Goal: Transaction & Acquisition: Purchase product/service

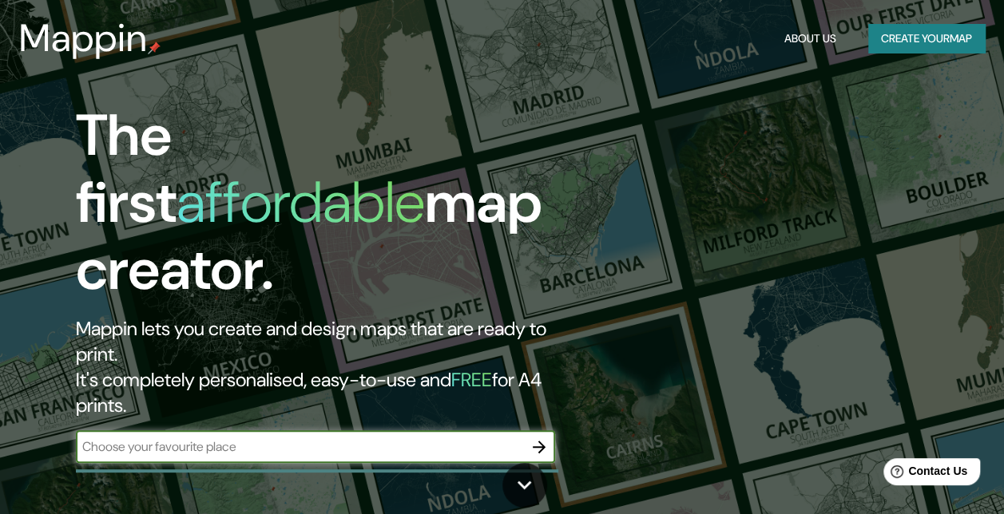
click at [902, 32] on button "Create your map" at bounding box center [926, 39] width 117 height 30
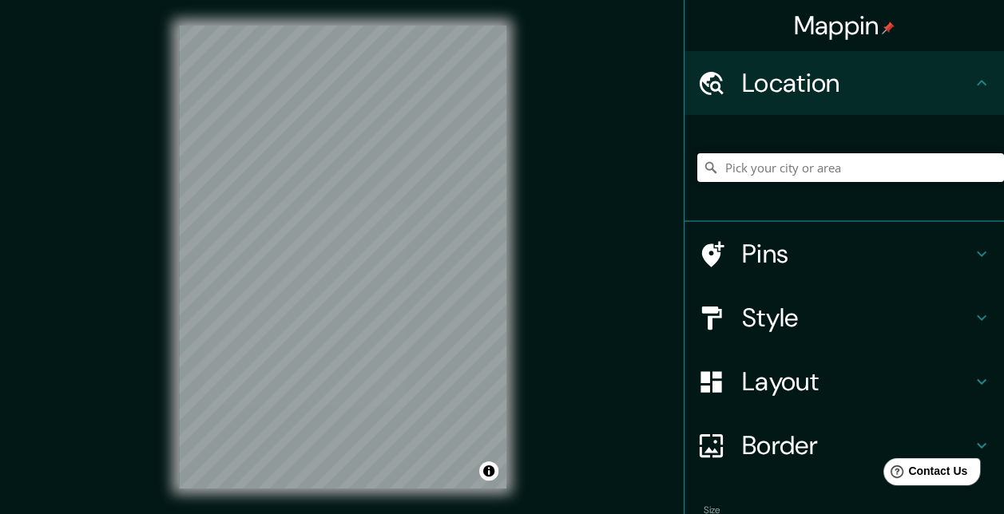
click at [750, 161] on input "Pick your city or area" at bounding box center [850, 167] width 307 height 29
click at [759, 180] on input "Pick your city or area" at bounding box center [850, 167] width 307 height 29
paste input "12.00 12.00 18.00 18.00 70.00 120.00"
type input "12.00 12.00 18.00 18.00 70.00 120.00"
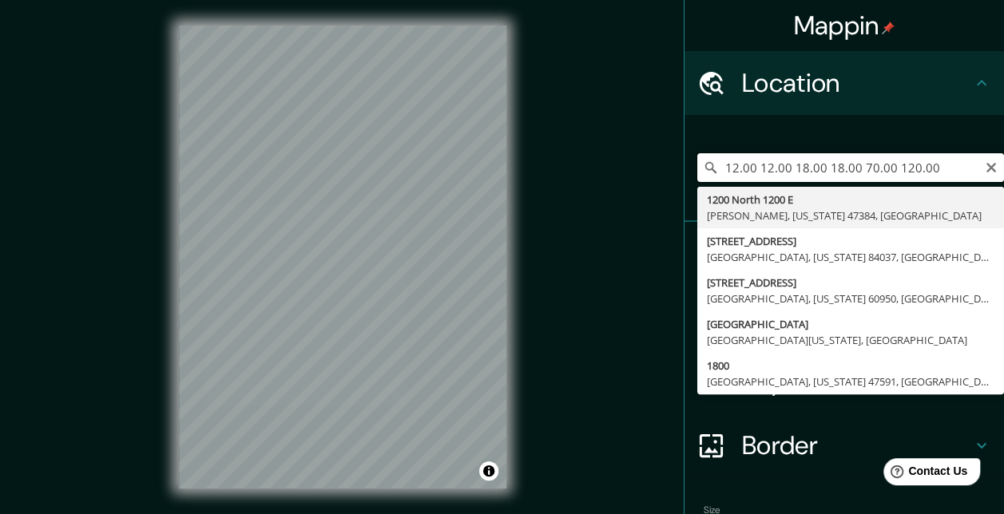
drag, startPoint x: 925, startPoint y: 163, endPoint x: 569, endPoint y: 179, distance: 356.5
click at [569, 179] on div "Mappin Location 12.00 12.00 18.00 18.00 70.00 120.00 1200 [GEOGRAPHIC_DATA][STR…" at bounding box center [502, 270] width 1004 height 540
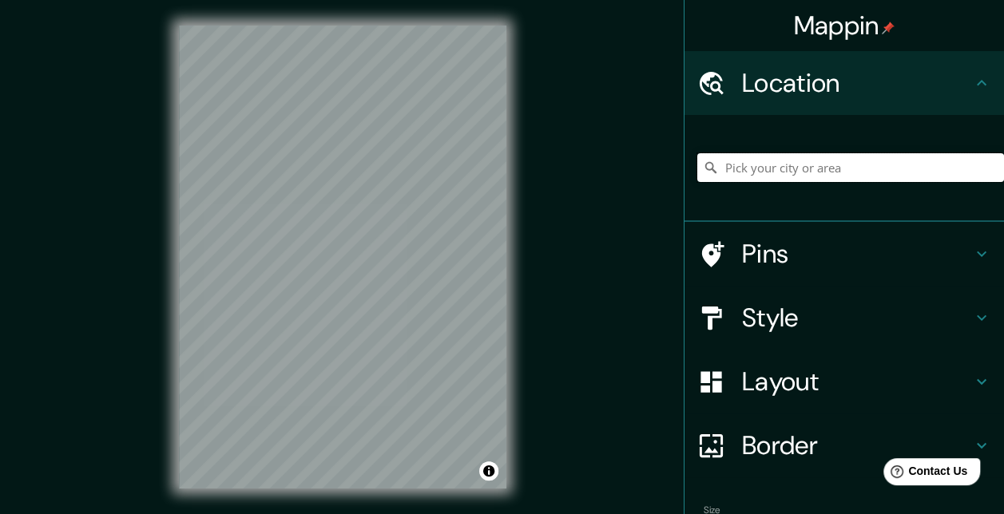
paste input "9 A v e nid a 8 - 1 7 z o n a 6 R e sid e n ciale s C a t alin a , Villa N u e …"
type input "9 A v e nid a 8 - 1 7 z o n a 6 R e sid e n ciale s C a t alin a , Villa N u e …"
drag, startPoint x: 966, startPoint y: 171, endPoint x: 596, endPoint y: 175, distance: 370.6
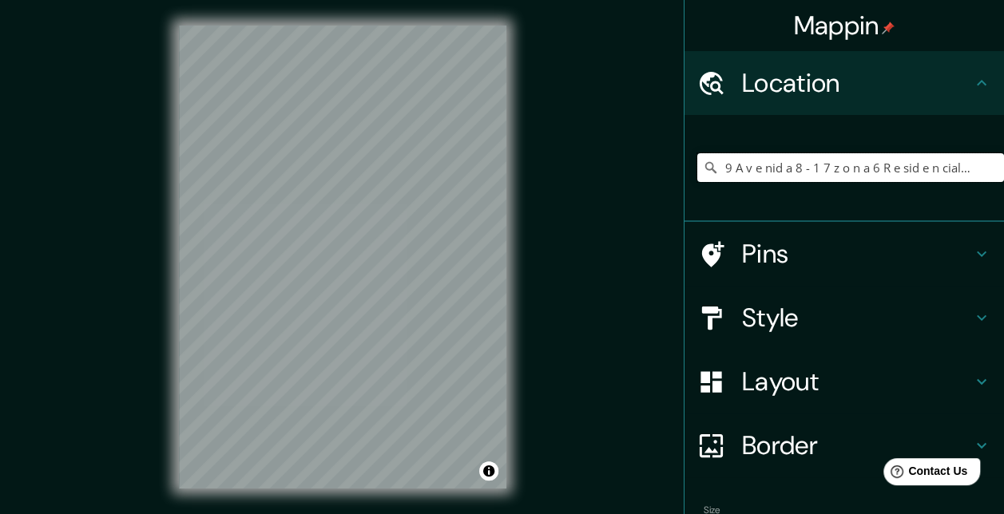
click at [596, 175] on div "Mappin Location 9 A v e nid a 8 - 1 7 z o n a 6 R e sid e n ciale s C a t alin …" at bounding box center [502, 270] width 1004 height 540
click at [761, 166] on input "Pick your city or area" at bounding box center [850, 167] width 307 height 29
click at [762, 166] on input "Pick your city or area" at bounding box center [850, 167] width 307 height 29
click at [762, 167] on input "Pick your city or area" at bounding box center [850, 167] width 307 height 29
type input "."
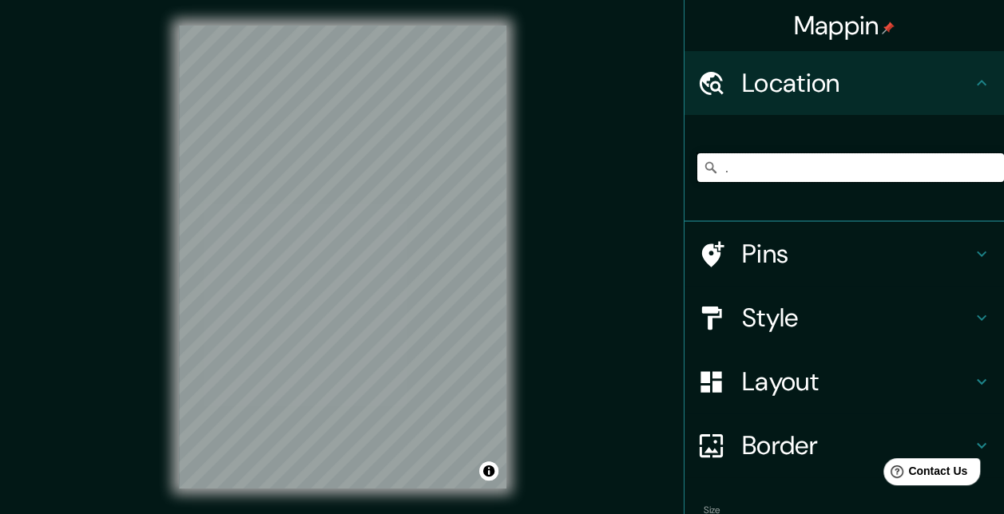
click at [744, 174] on input "." at bounding box center [850, 167] width 307 height 29
click at [737, 165] on input "." at bounding box center [850, 167] width 307 height 29
paste input "[GEOGRAPHIC_DATA]"
click at [987, 164] on input "[PERSON_NAME], [GEOGRAPHIC_DATA], [US_STATE], [GEOGRAPHIC_DATA]" at bounding box center [850, 167] width 307 height 29
type input "[PERSON_NAME], [GEOGRAPHIC_DATA], [US_STATE], [GEOGRAPHIC_DATA]"
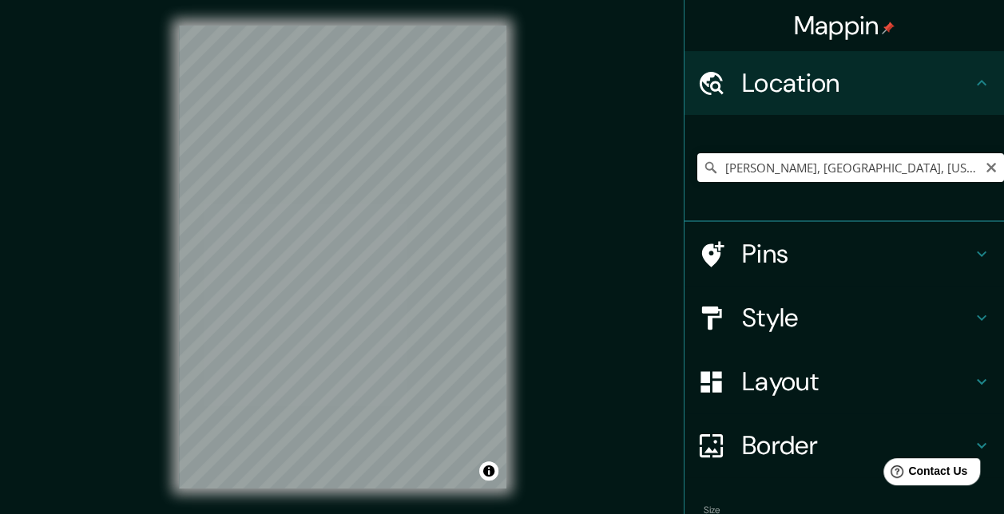
click at [985, 173] on icon "Clear" at bounding box center [991, 167] width 13 height 13
paste input "[GEOGRAPHIC_DATA]"
drag, startPoint x: 845, startPoint y: 152, endPoint x: 794, endPoint y: 145, distance: 51.5
click at [794, 145] on div "[GEOGRAPHIC_DATA] [PERSON_NAME] Tumwater, [US_STATE], [GEOGRAPHIC_DATA] [GEOGRA…" at bounding box center [850, 168] width 307 height 80
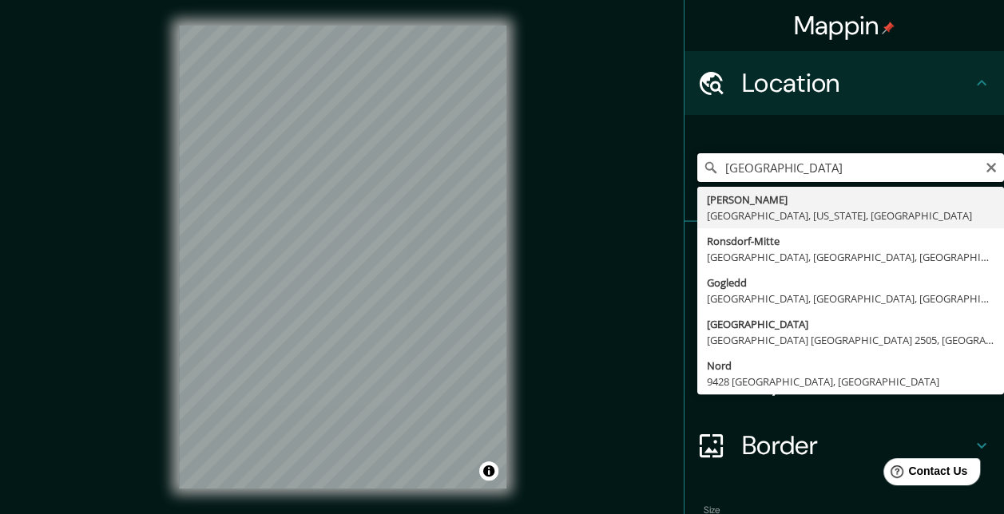
drag, startPoint x: 870, startPoint y: 168, endPoint x: 686, endPoint y: 164, distance: 184.5
click at [697, 164] on input "[GEOGRAPHIC_DATA]" at bounding box center [850, 167] width 307 height 29
click at [787, 166] on input "[GEOGRAPHIC_DATA]" at bounding box center [850, 167] width 307 height 29
click at [777, 166] on input "[GEOGRAPHIC_DATA]" at bounding box center [850, 167] width 307 height 29
click at [854, 164] on input "[GEOGRAPHIC_DATA]" at bounding box center [850, 167] width 307 height 29
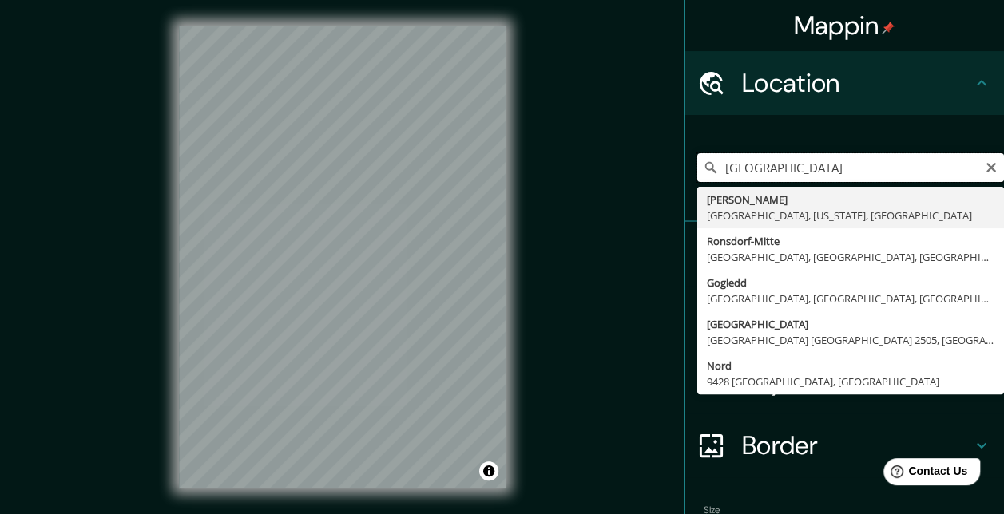
type input "[GEOGRAPHIC_DATA]"
drag, startPoint x: 858, startPoint y: 155, endPoint x: 635, endPoint y: 168, distance: 223.2
click at [635, 168] on div "Mappin Location [GEOGRAPHIC_DATA] [GEOGRAPHIC_DATA] Tumwater, [US_STATE], [GEOG…" at bounding box center [502, 270] width 1004 height 540
drag, startPoint x: 871, startPoint y: 161, endPoint x: 636, endPoint y: 158, distance: 234.8
click at [634, 158] on div "Mappin Location [GEOGRAPHIC_DATA] [GEOGRAPHIC_DATA] Tumwater, [US_STATE], [GEOG…" at bounding box center [502, 270] width 1004 height 540
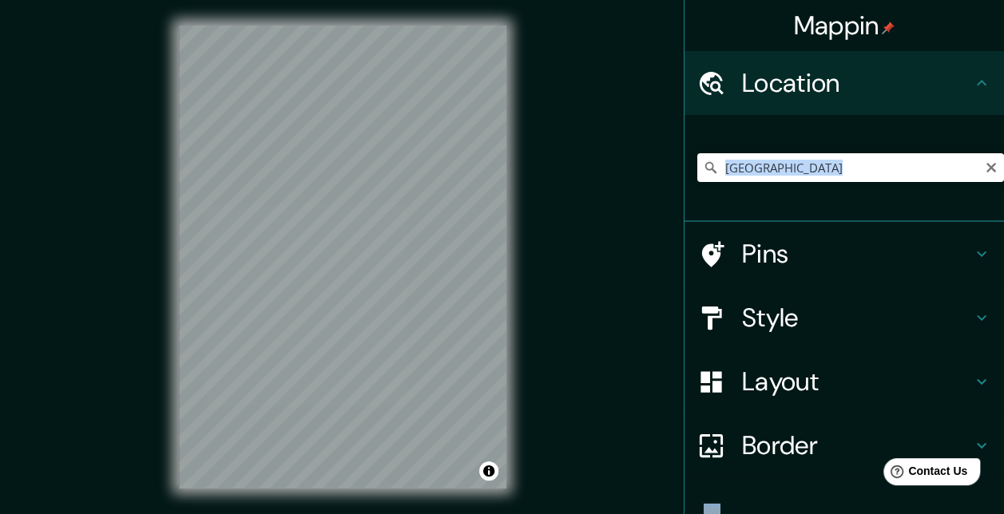
drag, startPoint x: 848, startPoint y: 153, endPoint x: 581, endPoint y: 176, distance: 267.7
click at [581, 176] on div "Mappin Location [GEOGRAPHIC_DATA] [GEOGRAPHIC_DATA] Tumwater, [US_STATE], [GEOG…" at bounding box center [502, 270] width 1004 height 540
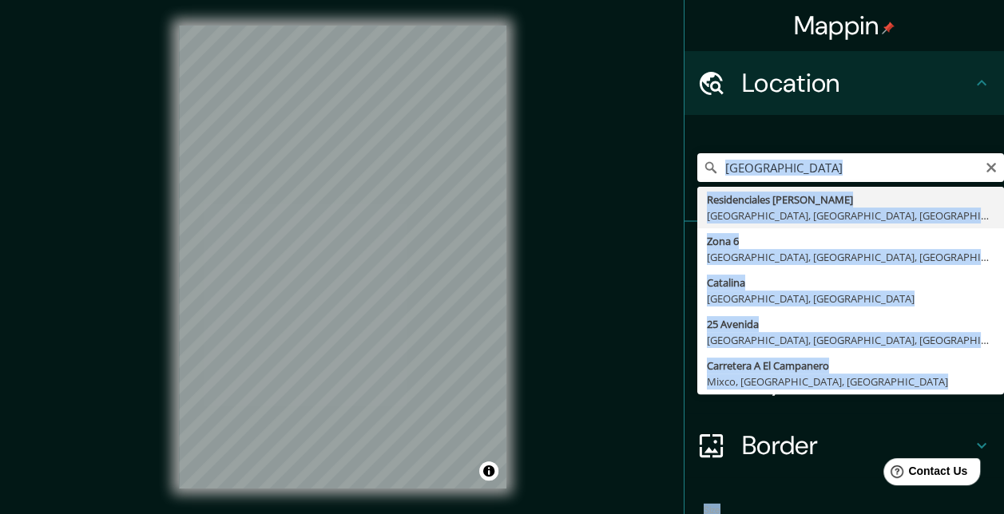
click at [985, 163] on icon "Clear" at bounding box center [991, 167] width 13 height 13
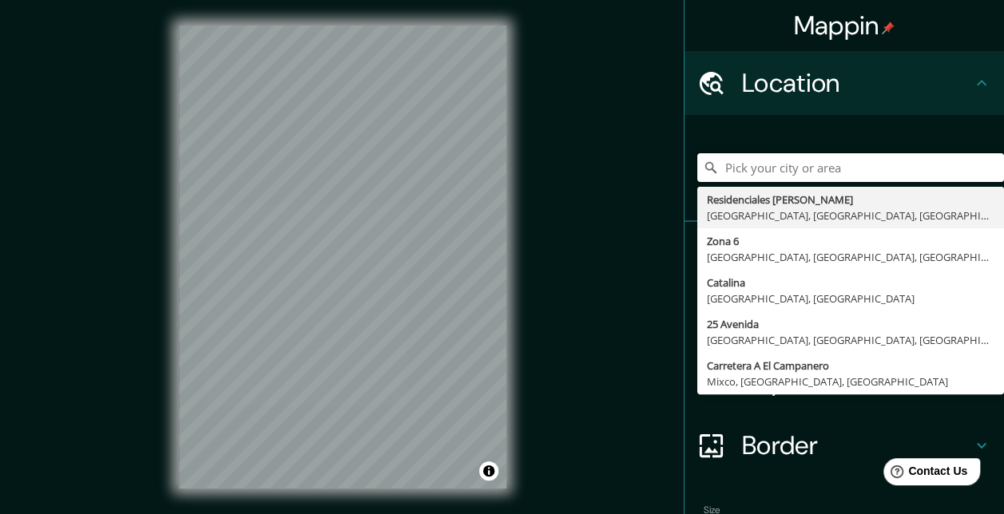
click at [858, 172] on input "Pick your city or area" at bounding box center [850, 167] width 307 height 29
paste input "[STREET_ADDRESS]"
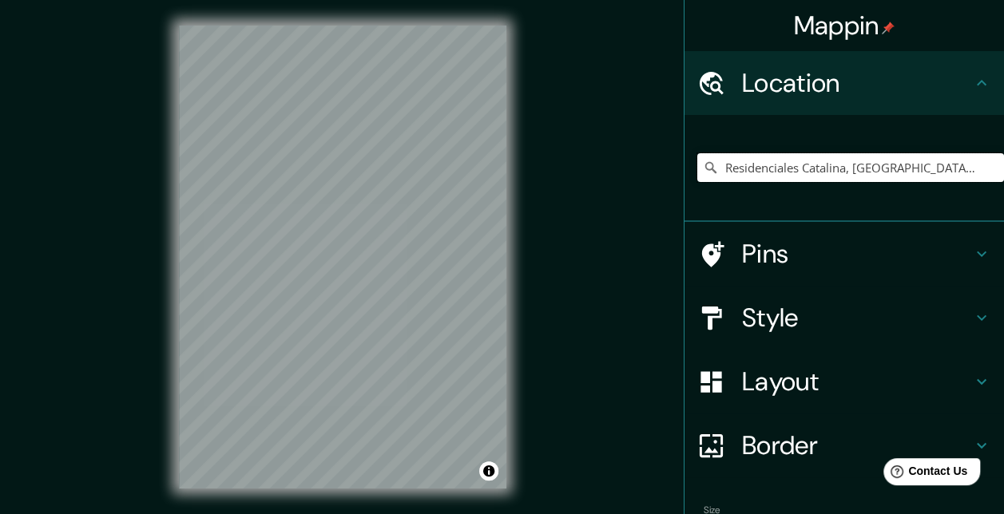
type input "Residenciales Catalina, [GEOGRAPHIC_DATA], [GEOGRAPHIC_DATA], [GEOGRAPHIC_DATA]"
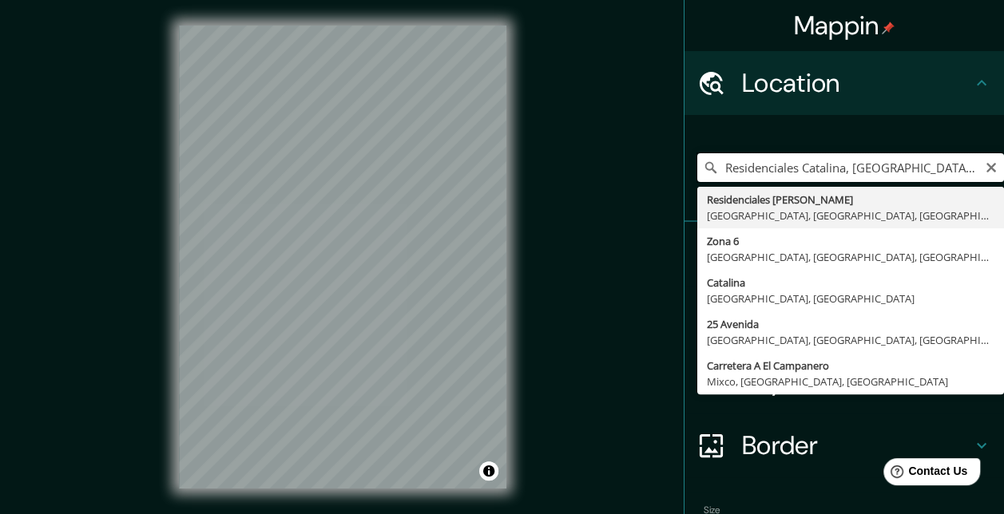
drag, startPoint x: 789, startPoint y: 160, endPoint x: 803, endPoint y: 166, distance: 15.0
click at [789, 160] on input "Residenciales Catalina, [GEOGRAPHIC_DATA], [GEOGRAPHIC_DATA], [GEOGRAPHIC_DATA]" at bounding box center [850, 167] width 307 height 29
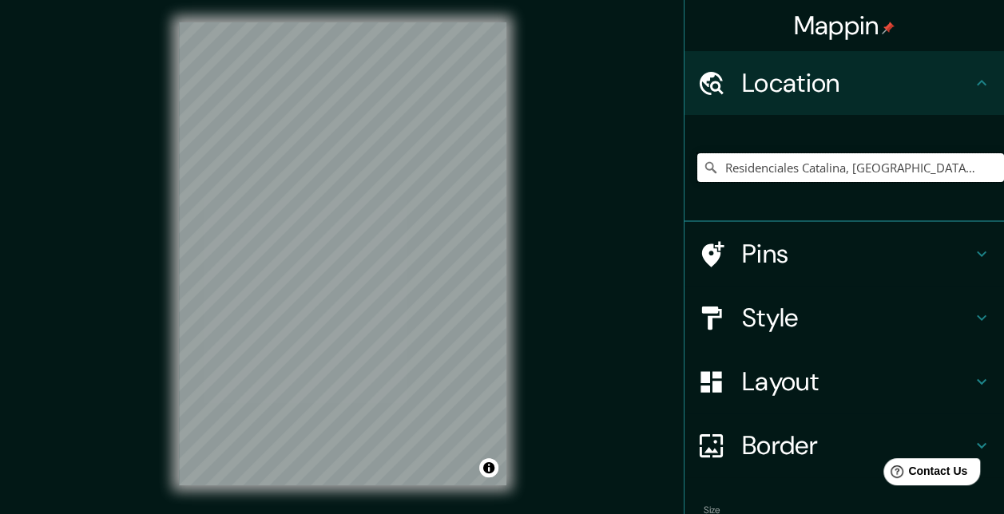
scroll to position [25, 0]
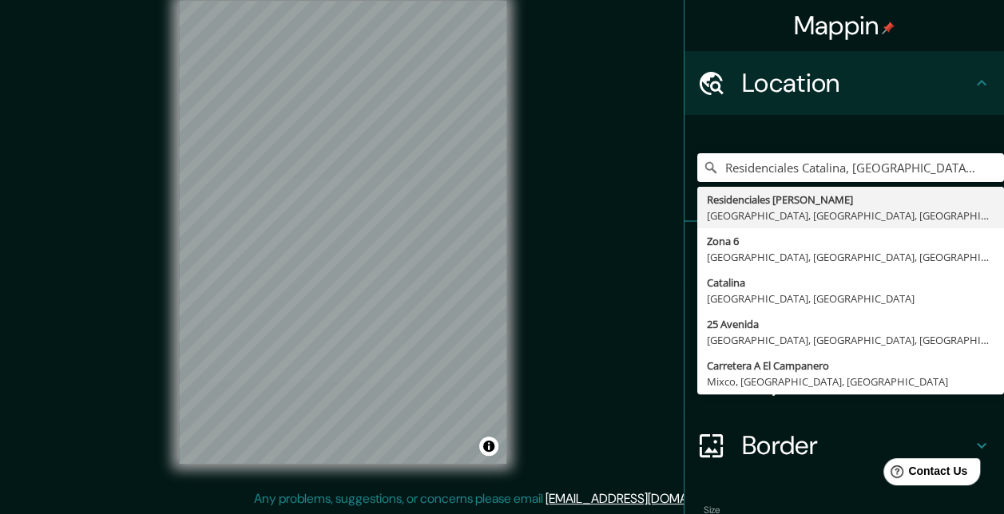
click at [535, 339] on div "Mappin Location Residenciales [GEOGRAPHIC_DATA], [GEOGRAPHIC_DATA], [GEOGRAPHIC…" at bounding box center [502, 245] width 1004 height 540
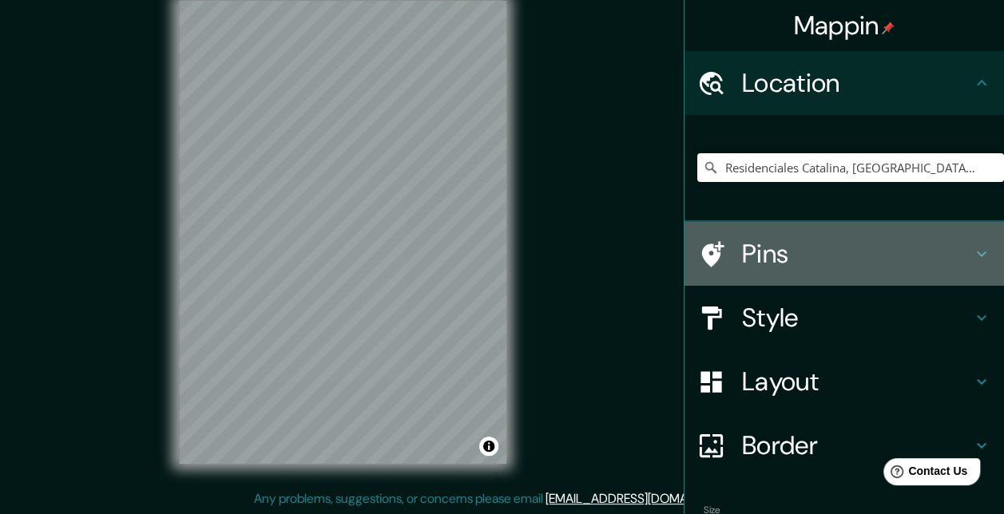
click at [746, 261] on h4 "Pins" at bounding box center [857, 254] width 230 height 32
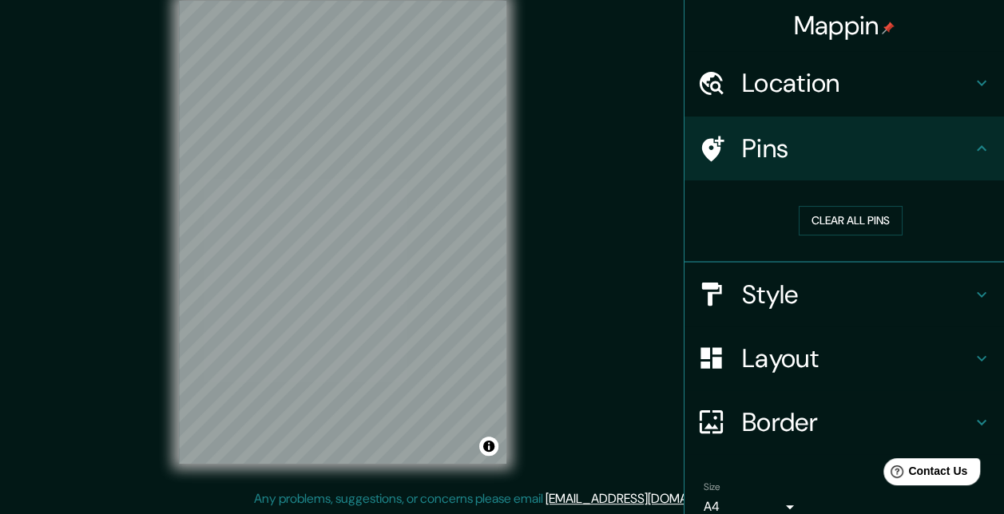
click at [766, 310] on div "Style" at bounding box center [843, 295] width 319 height 64
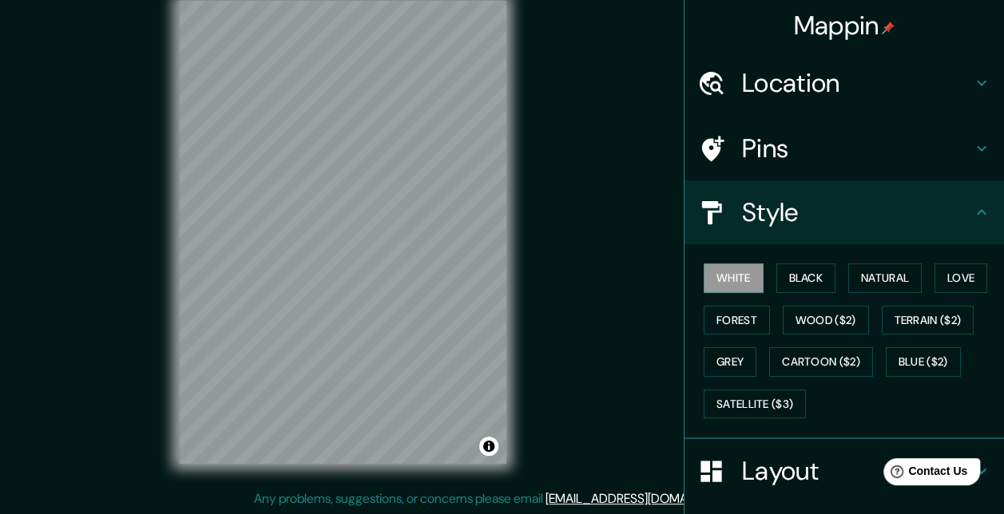
click at [792, 275] on button "Black" at bounding box center [806, 279] width 60 height 30
click at [851, 278] on button "Natural" at bounding box center [884, 279] width 73 height 30
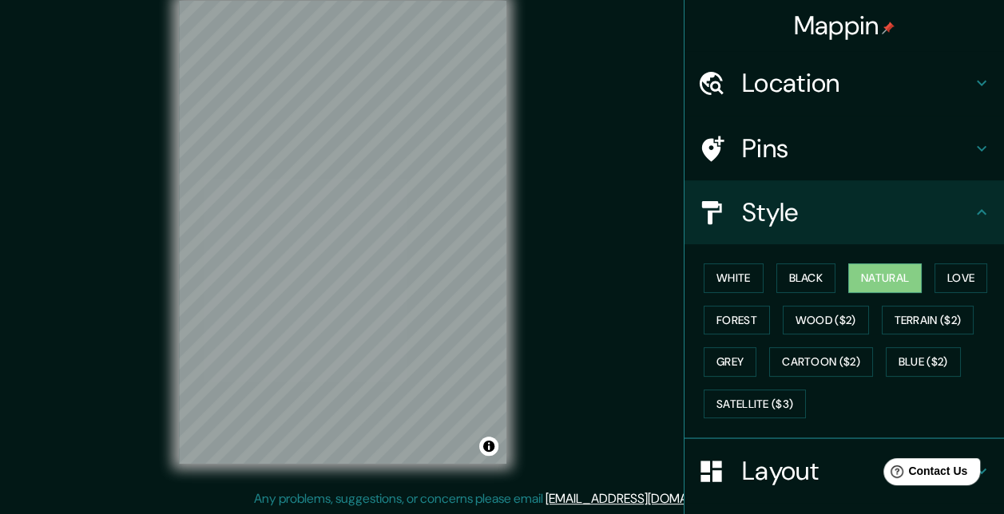
click at [934, 273] on button "Love" at bounding box center [960, 279] width 53 height 30
click at [737, 280] on button "White" at bounding box center [734, 279] width 60 height 30
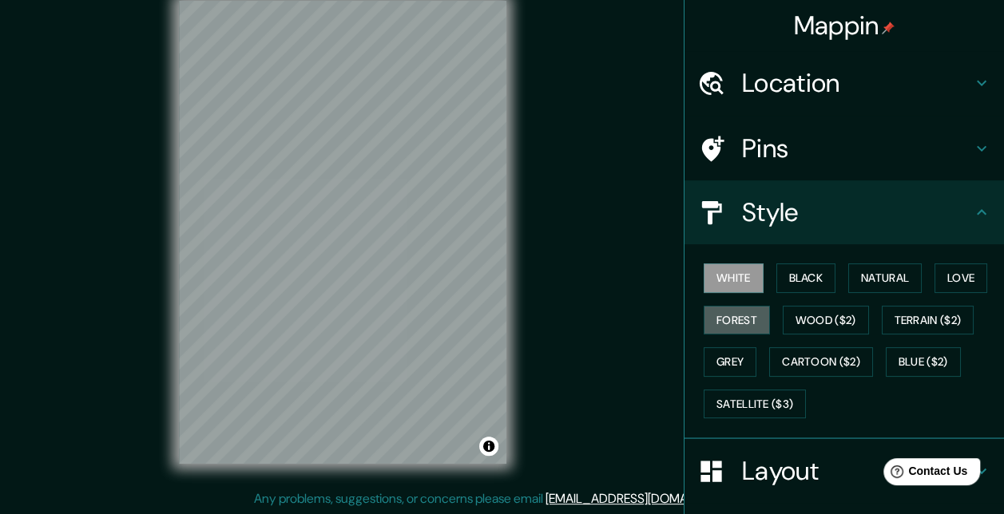
click at [738, 322] on button "Forest" at bounding box center [737, 321] width 66 height 30
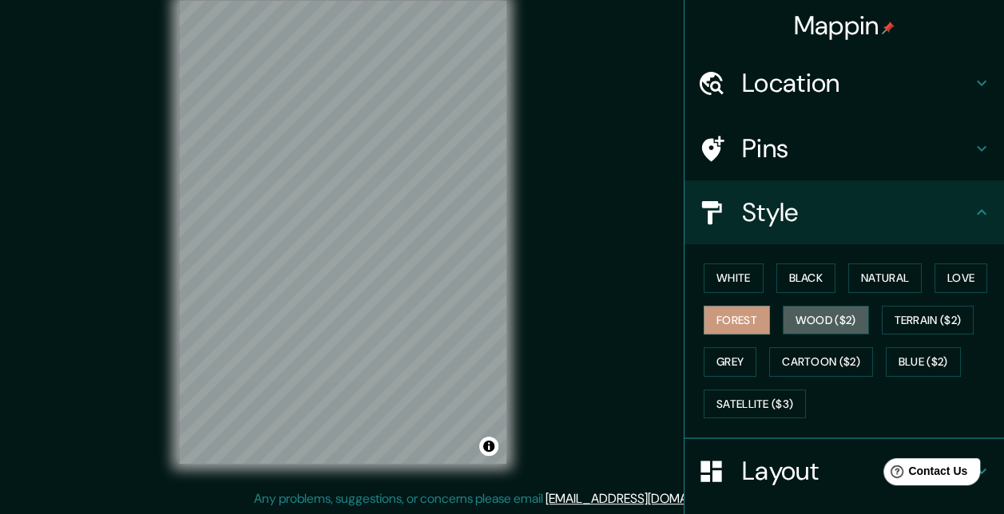
click at [786, 315] on button "Wood ($2)" at bounding box center [826, 321] width 86 height 30
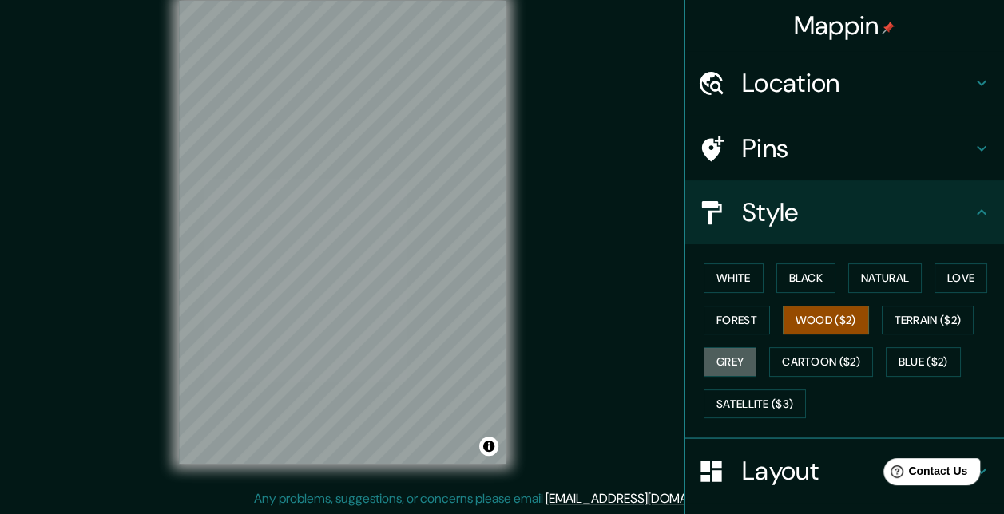
click at [739, 360] on button "Grey" at bounding box center [730, 362] width 53 height 30
click at [735, 359] on button "Grey" at bounding box center [730, 362] width 53 height 30
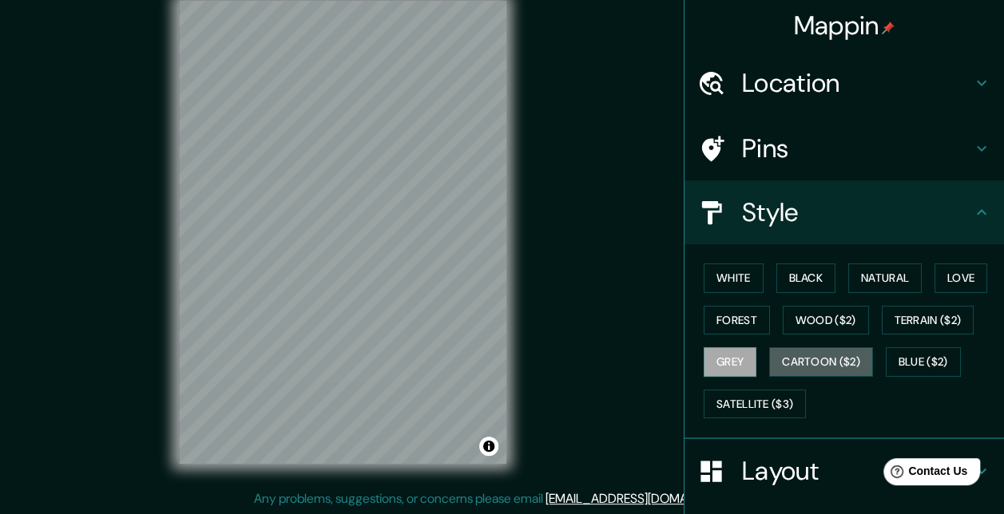
click at [779, 351] on button "Cartoon ($2)" at bounding box center [821, 362] width 104 height 30
click at [894, 359] on button "Blue ($2)" at bounding box center [923, 362] width 75 height 30
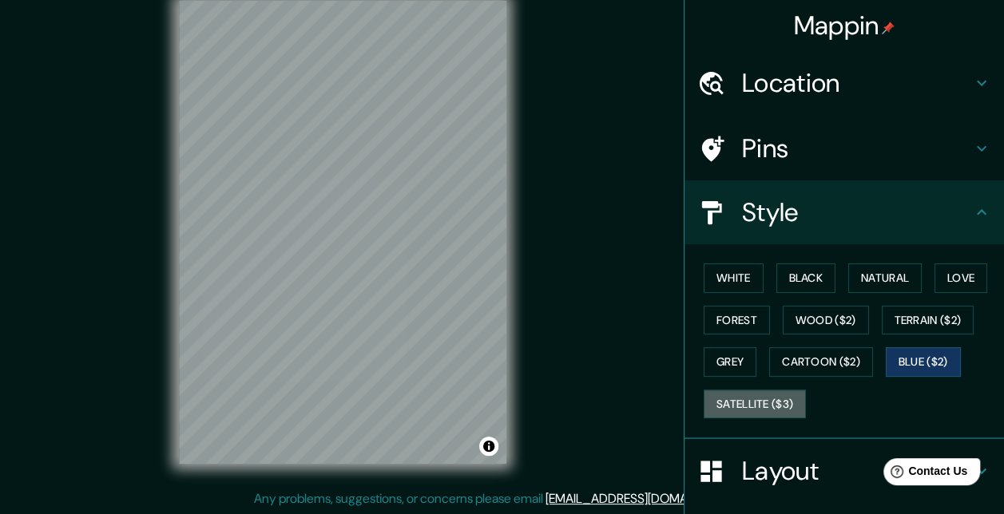
click at [760, 405] on button "Satellite ($3)" at bounding box center [755, 405] width 102 height 30
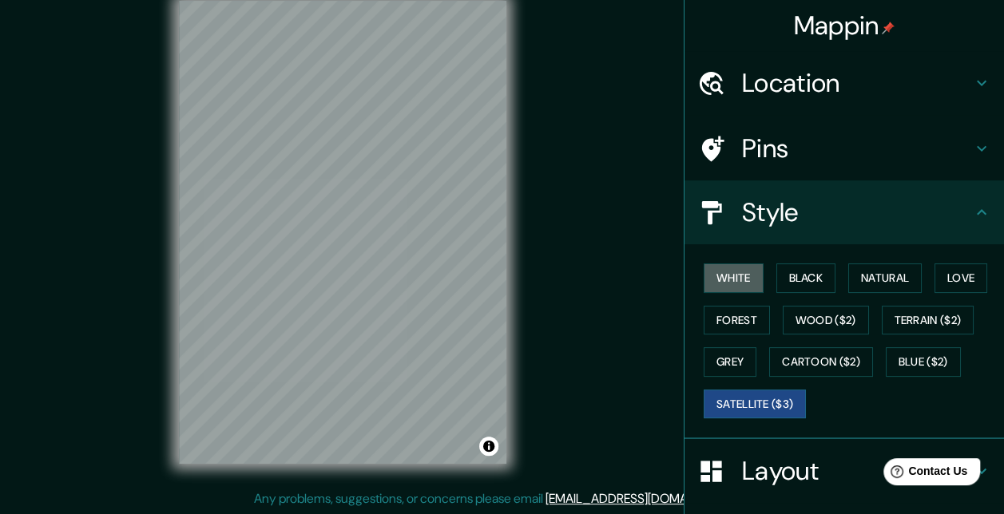
click at [723, 275] on button "White" at bounding box center [734, 279] width 60 height 30
click at [761, 143] on h4 "Pins" at bounding box center [857, 149] width 230 height 32
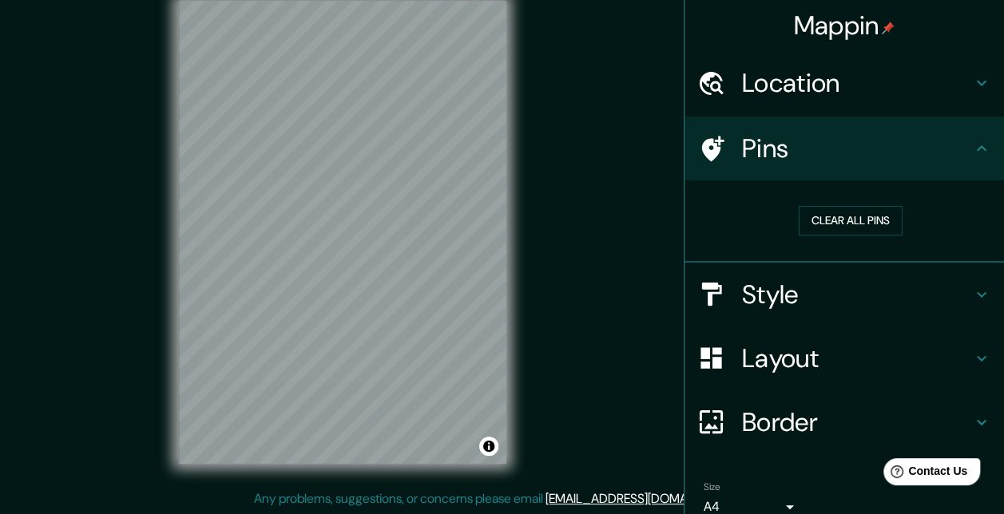
click at [799, 220] on button "Clear all pins" at bounding box center [851, 221] width 104 height 30
click at [802, 208] on button "Clear all pins" at bounding box center [851, 221] width 104 height 30
click at [827, 218] on button "Clear all pins" at bounding box center [851, 221] width 104 height 30
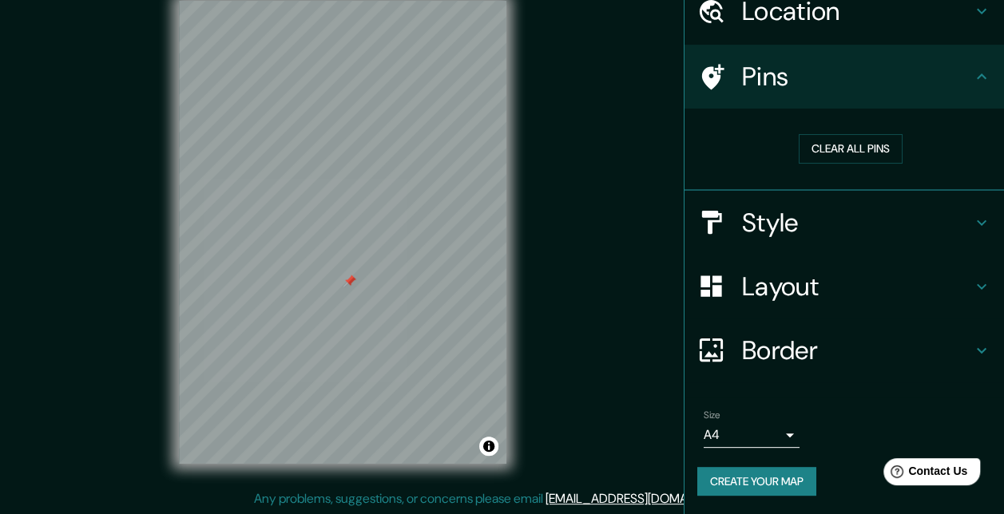
click at [763, 430] on body "Mappin Location Residenciales [GEOGRAPHIC_DATA], [GEOGRAPHIC_DATA], [GEOGRAPHIC…" at bounding box center [502, 232] width 1004 height 514
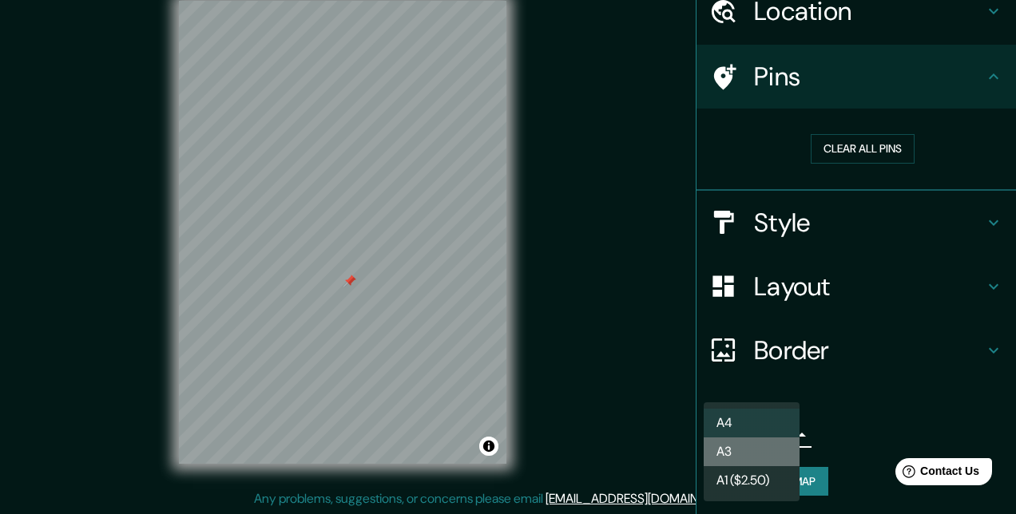
click at [746, 450] on li "A3" at bounding box center [752, 452] width 96 height 29
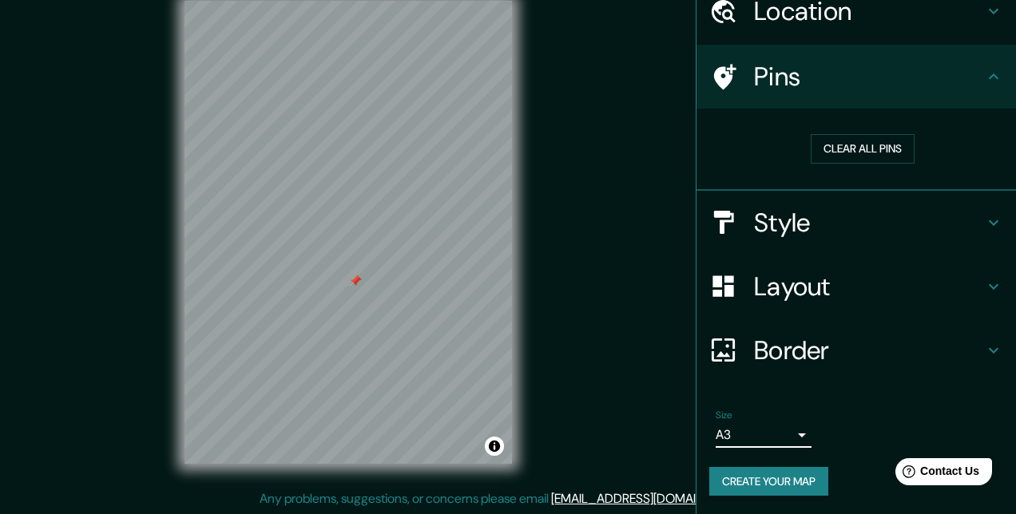
click at [736, 438] on body "Mappin Location Residenciales [GEOGRAPHIC_DATA], [GEOGRAPHIC_DATA], [GEOGRAPHIC…" at bounding box center [508, 232] width 1016 height 514
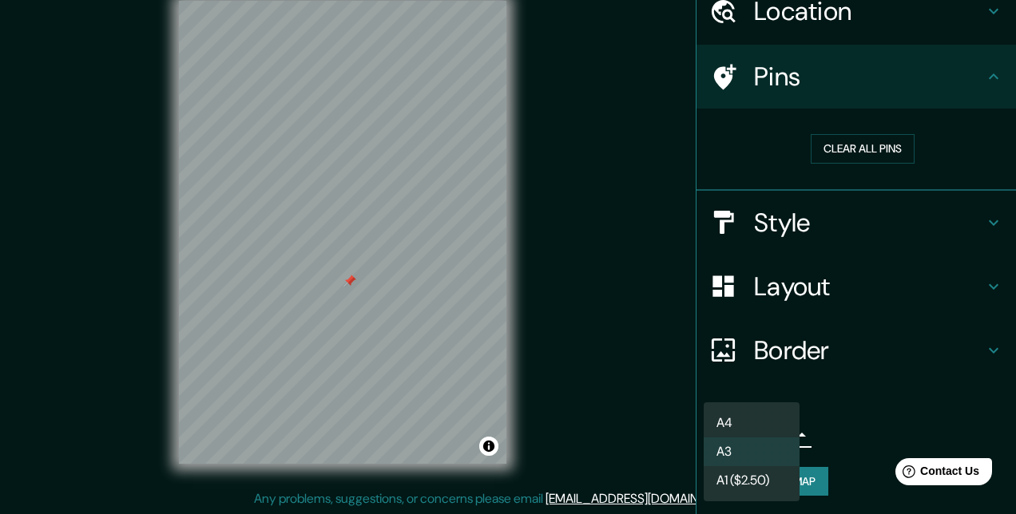
click at [743, 419] on li "A4" at bounding box center [752, 423] width 96 height 29
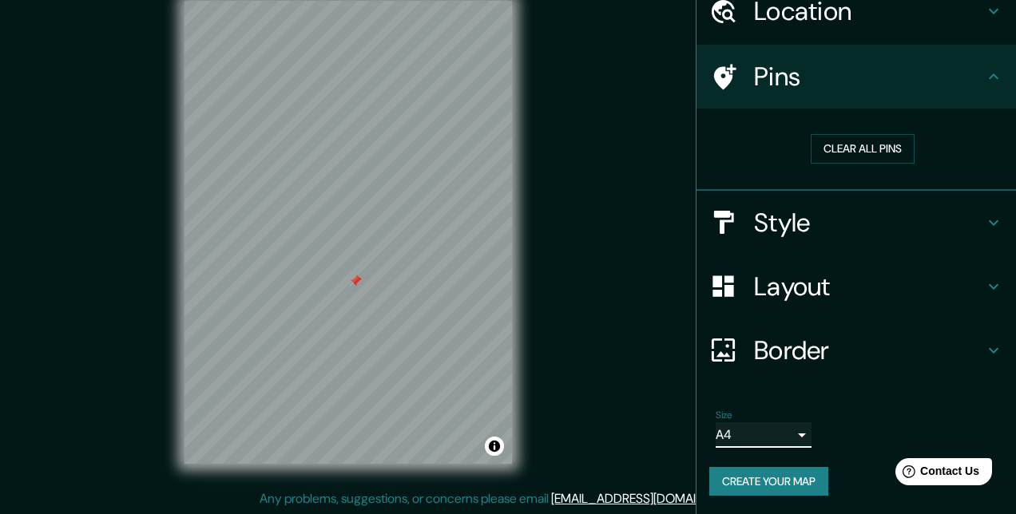
type input "single"
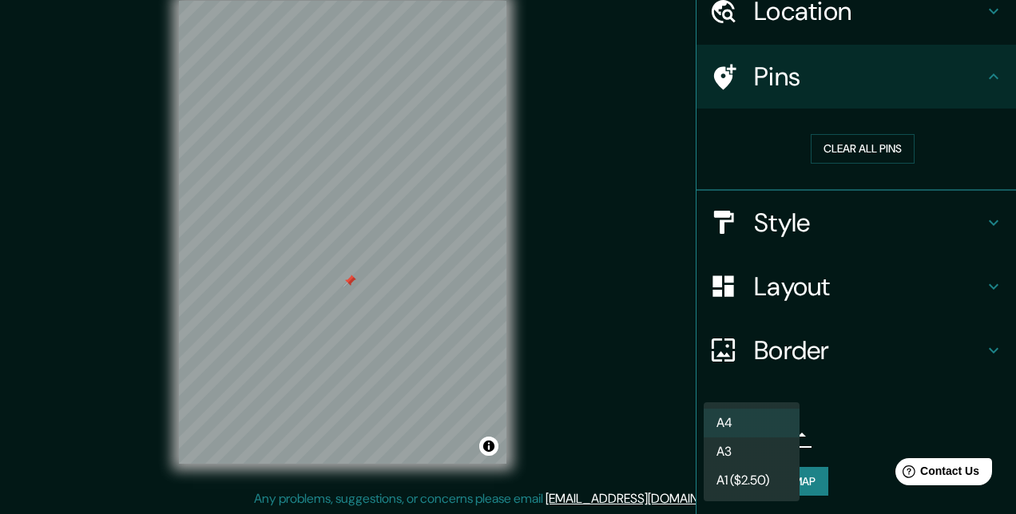
click at [749, 424] on body "Mappin Location Residenciales [GEOGRAPHIC_DATA], [GEOGRAPHIC_DATA], [GEOGRAPHIC…" at bounding box center [508, 232] width 1016 height 514
drag, startPoint x: 752, startPoint y: 419, endPoint x: 755, endPoint y: 406, distance: 13.2
click at [751, 420] on li "A4" at bounding box center [752, 423] width 96 height 29
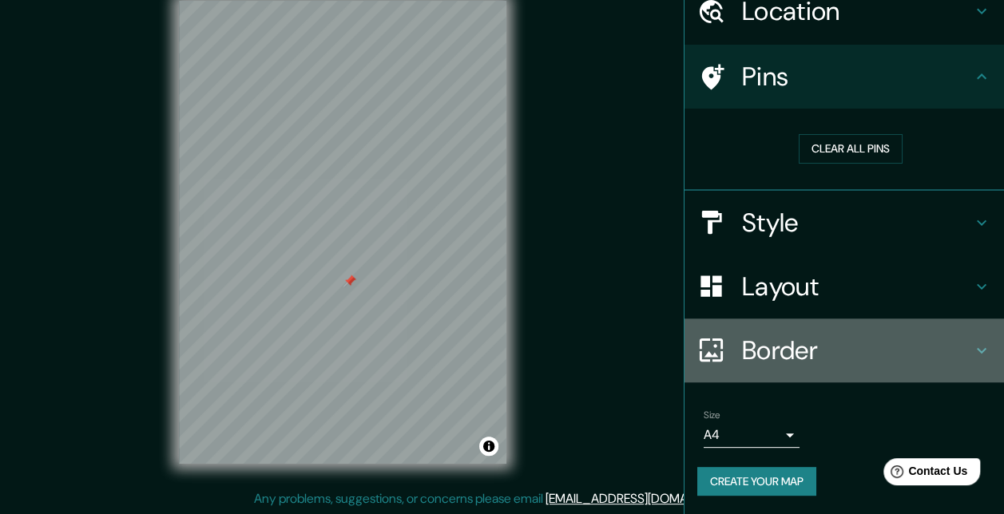
click at [767, 353] on h4 "Border" at bounding box center [857, 351] width 230 height 32
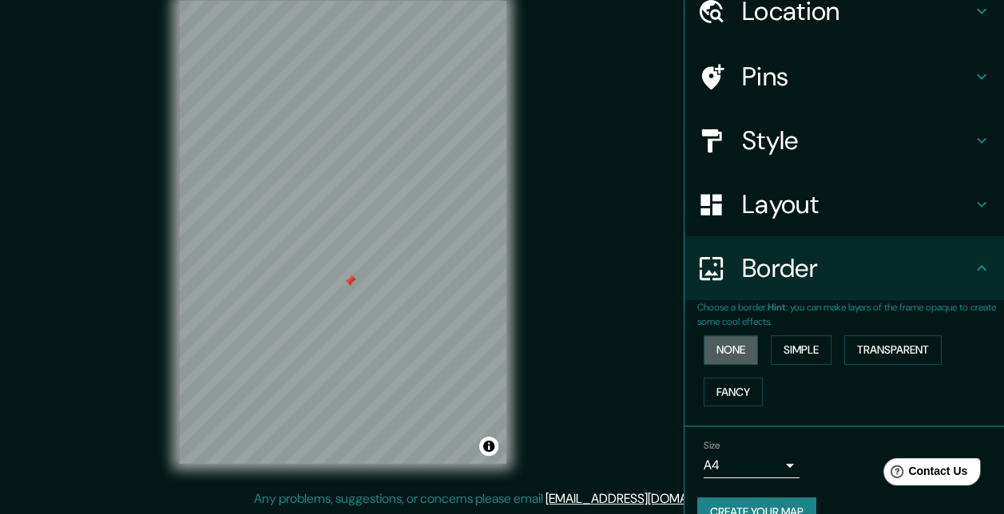
click at [719, 344] on button "None" at bounding box center [731, 350] width 54 height 30
click at [787, 350] on button "Simple" at bounding box center [801, 350] width 61 height 30
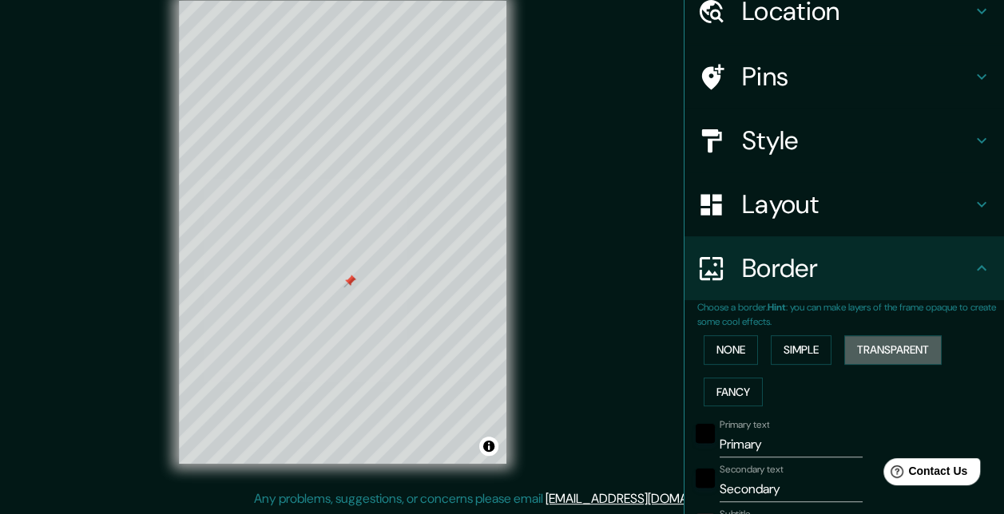
click at [854, 350] on button "Transparent" at bounding box center [892, 350] width 97 height 30
drag, startPoint x: 728, startPoint y: 412, endPoint x: 728, endPoint y: 399, distance: 12.8
click at [727, 392] on button "Fancy" at bounding box center [733, 393] width 59 height 30
click at [730, 343] on button "None" at bounding box center [731, 350] width 54 height 30
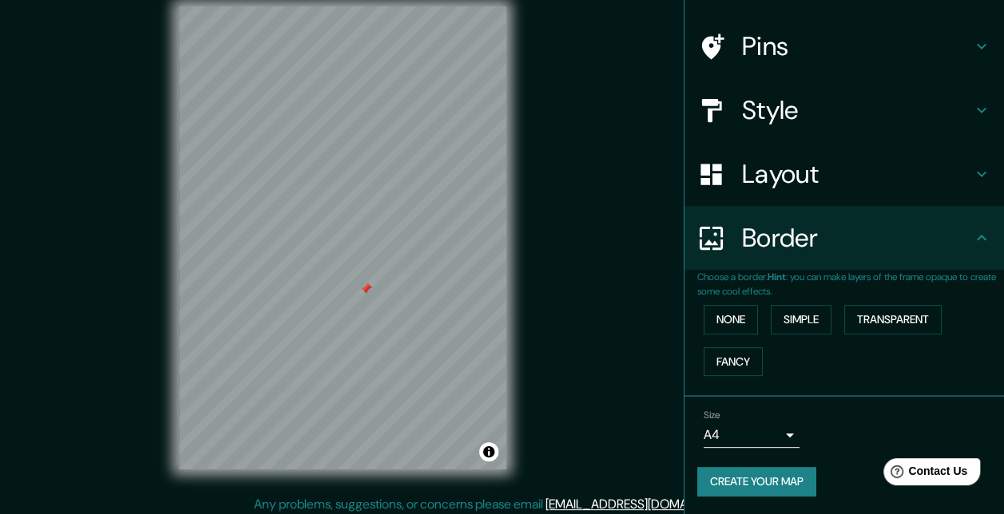
scroll to position [25, 0]
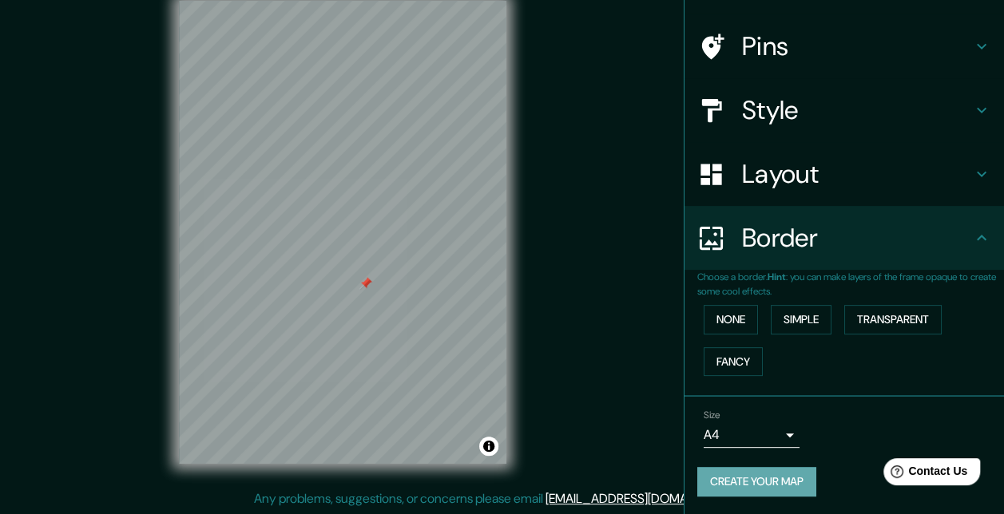
click at [792, 487] on button "Create your map" at bounding box center [756, 482] width 119 height 30
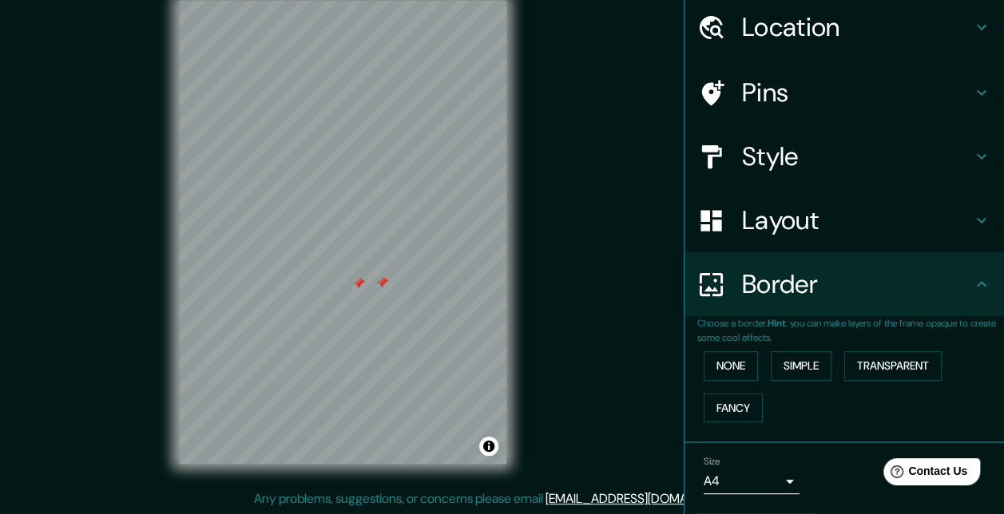
scroll to position [22, 0]
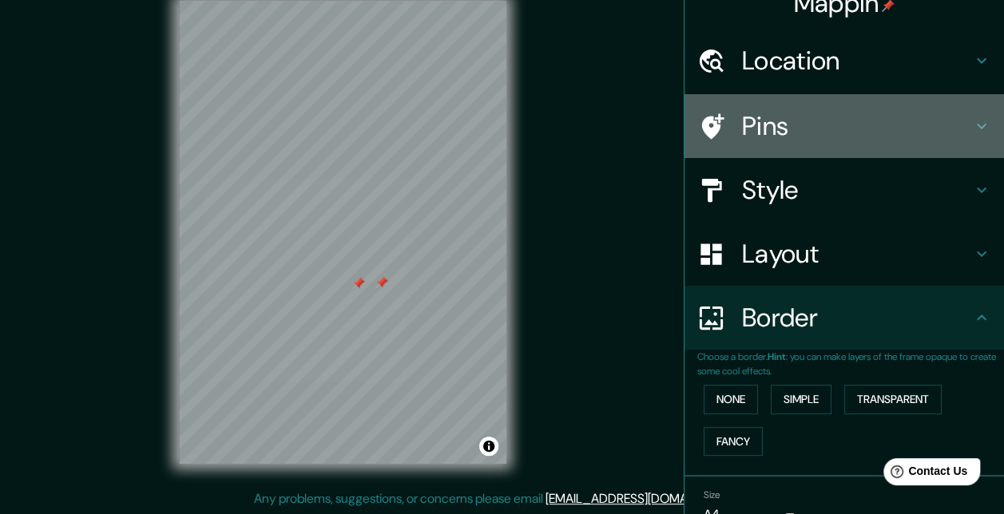
click at [783, 125] on h4 "Pins" at bounding box center [857, 126] width 230 height 32
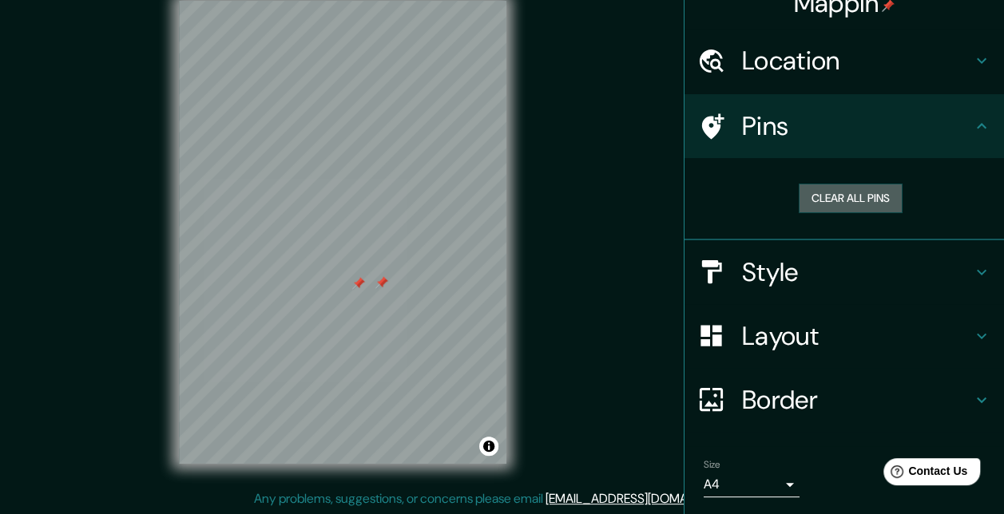
click at [848, 205] on button "Clear all pins" at bounding box center [851, 199] width 104 height 30
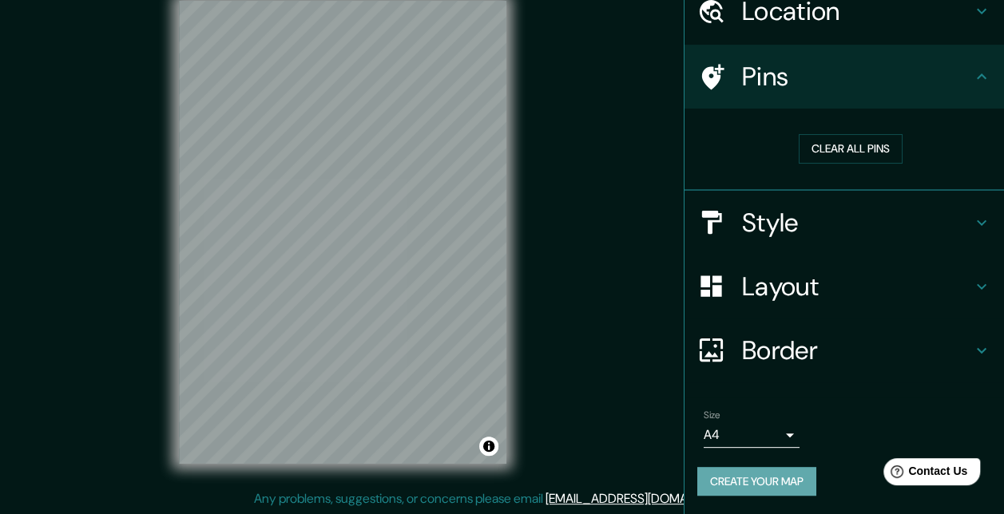
click at [767, 477] on button "Create your map" at bounding box center [756, 482] width 119 height 30
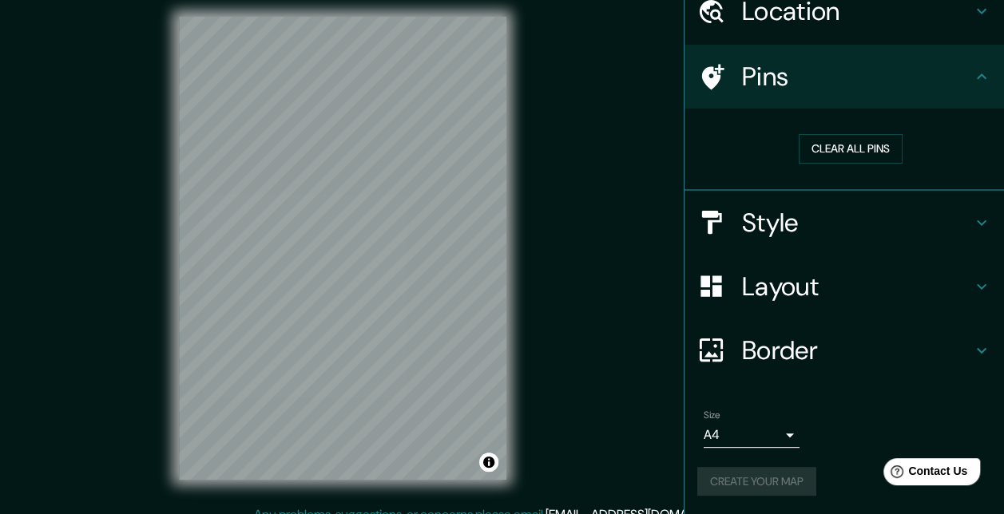
scroll to position [0, 0]
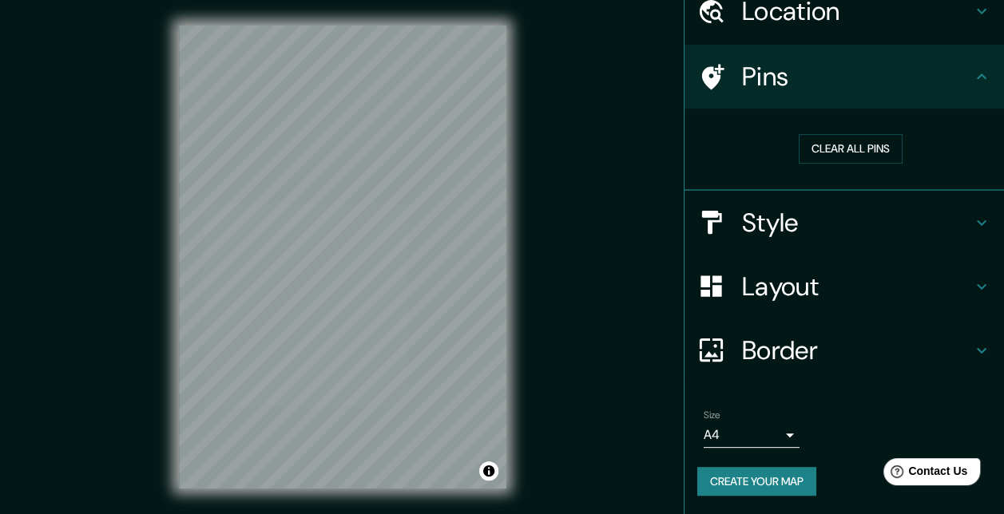
drag, startPoint x: 574, startPoint y: 396, endPoint x: 598, endPoint y: 383, distance: 27.2
click at [574, 396] on div "Mappin Location Residenciales [GEOGRAPHIC_DATA], [GEOGRAPHIC_DATA], [GEOGRAPHIC…" at bounding box center [502, 270] width 1004 height 540
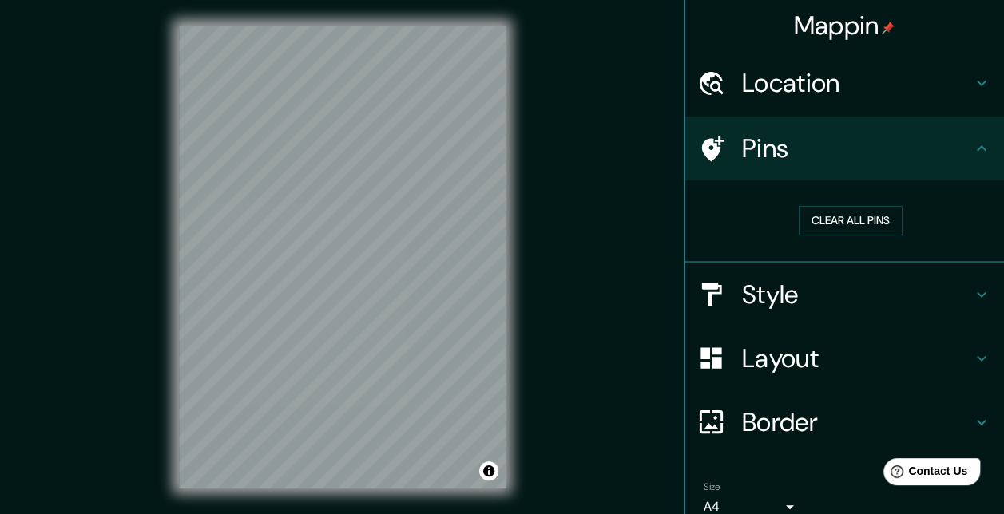
click at [762, 291] on h4 "Style" at bounding box center [857, 295] width 230 height 32
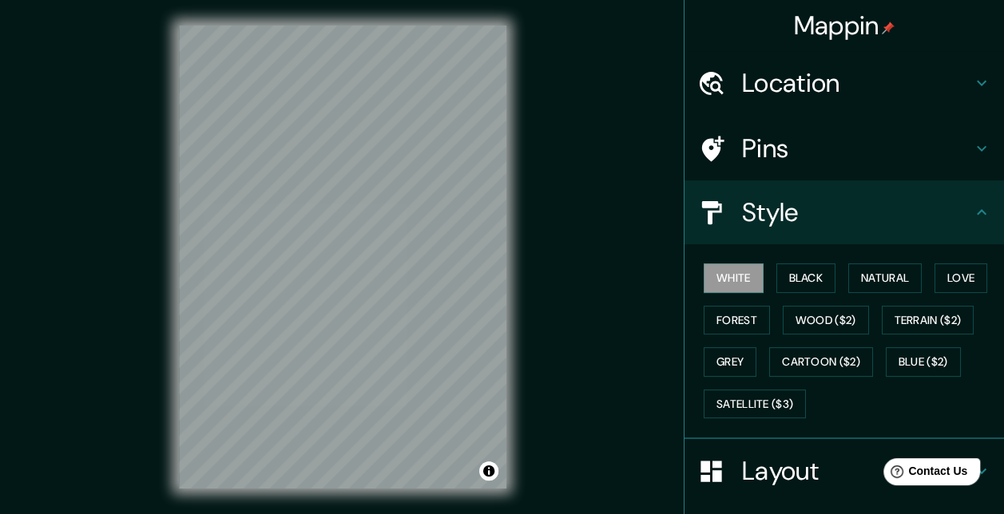
click at [810, 279] on button "Black" at bounding box center [806, 279] width 60 height 30
click at [620, 362] on div "Mappin Location Residenciales [GEOGRAPHIC_DATA], [GEOGRAPHIC_DATA], [GEOGRAPHIC…" at bounding box center [502, 270] width 1004 height 540
